Goal: Information Seeking & Learning: Check status

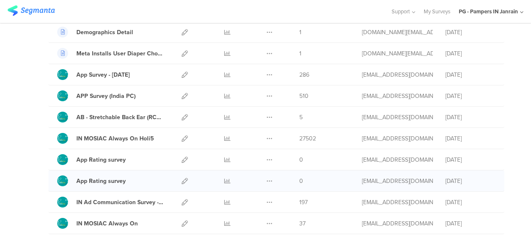
scroll to position [167, 0]
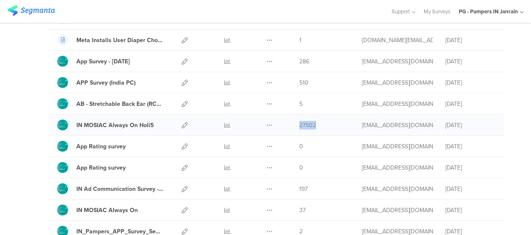
drag, startPoint x: 312, startPoint y: 123, endPoint x: 294, endPoint y: 123, distance: 18.8
click at [299, 123] on div "27502" at bounding box center [324, 125] width 50 height 9
click at [136, 124] on div "IN MOSIAC Always On Holi5" at bounding box center [115, 125] width 78 height 9
click at [182, 124] on icon at bounding box center [185, 125] width 6 height 6
click at [224, 122] on icon at bounding box center [227, 125] width 6 height 6
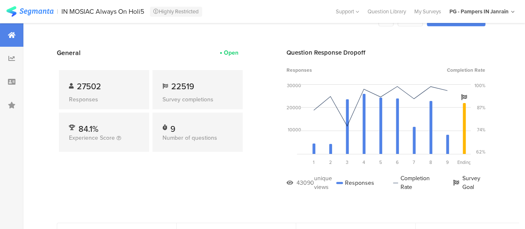
scroll to position [42, 0]
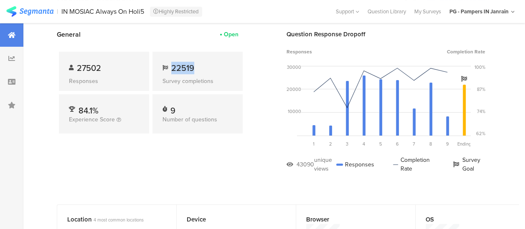
drag, startPoint x: 197, startPoint y: 66, endPoint x: 171, endPoint y: 67, distance: 25.9
click at [171, 67] on div "22519" at bounding box center [197, 68] width 70 height 13
drag, startPoint x: 104, startPoint y: 67, endPoint x: 78, endPoint y: 67, distance: 25.9
click at [78, 67] on div "27502" at bounding box center [104, 68] width 70 height 13
click at [193, 155] on div "General Open 27502 Responses 22519 Survey completions 84.1% Experience Score 9 …" at bounding box center [151, 108] width 188 height 156
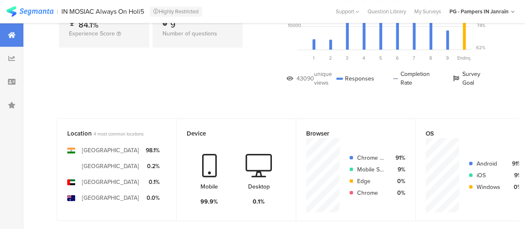
scroll to position [0, 0]
